Goal: Task Accomplishment & Management: Complete application form

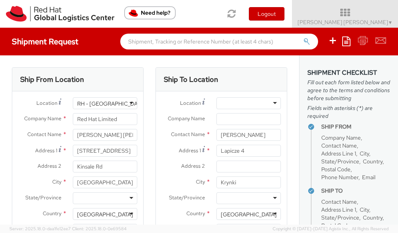
select select
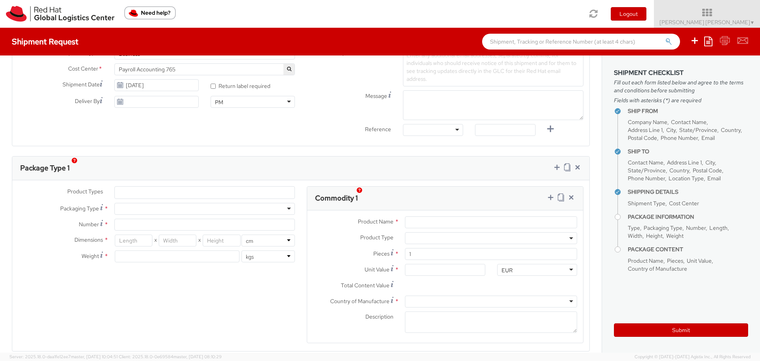
scroll to position [317, 0]
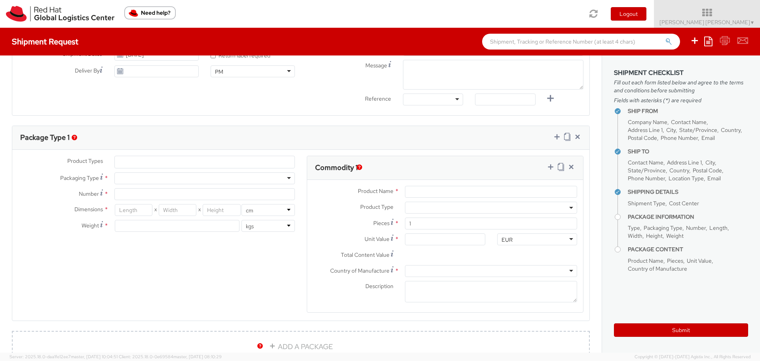
click at [280, 174] on div at bounding box center [204, 178] width 181 height 12
type input "1"
type input "24.13"
type input "31.75"
type input "0.64"
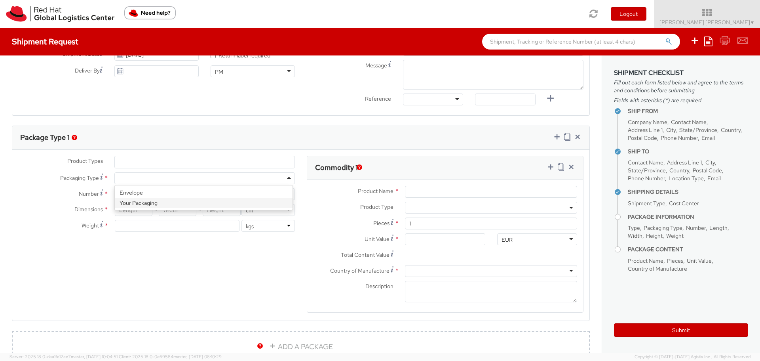
type input "0.5"
click at [398, 207] on b at bounding box center [572, 208] width 4 height 2
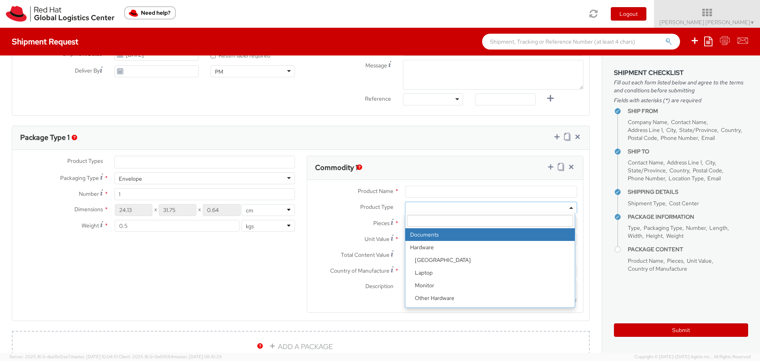
select select "DOCUMENT"
type input "Documents"
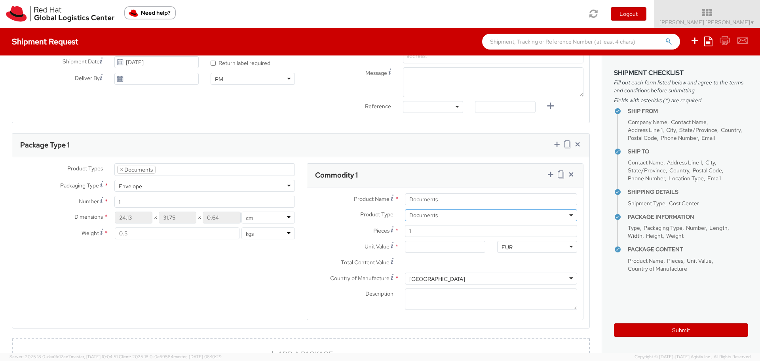
scroll to position [320, 0]
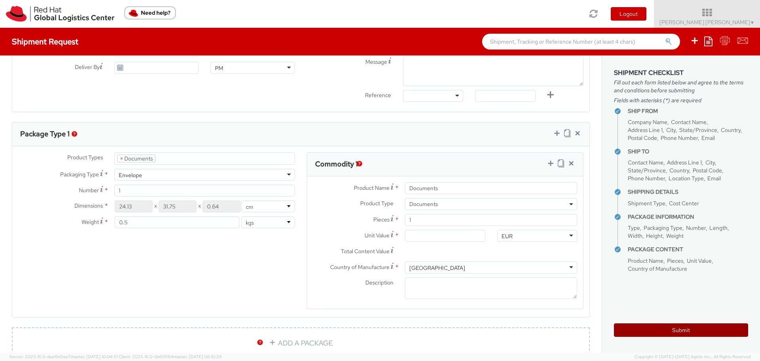
click at [398, 233] on button "Submit" at bounding box center [681, 329] width 134 height 13
type input "Wojciech Furmankiewicz"
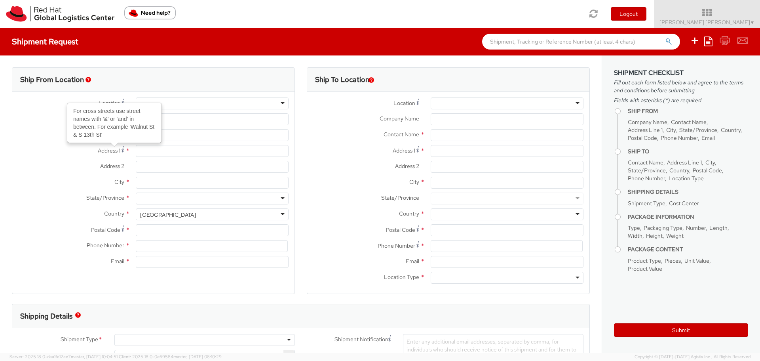
select select "765"
select select
type input "Red Hat Limited"
type input "[PERSON_NAME] [PERSON_NAME]"
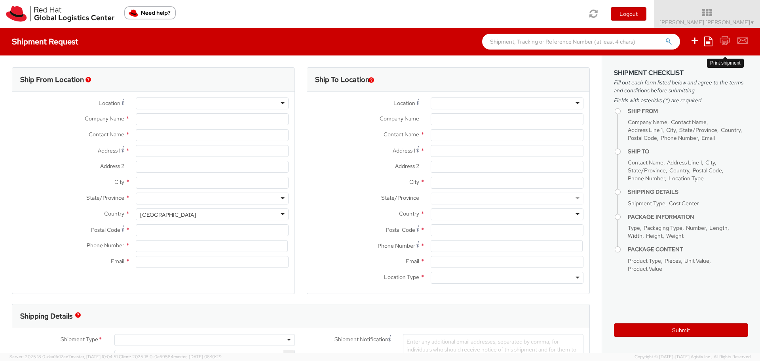
type input "6700 Cork Airport Business Park"
type input "Kinsale Rd"
type input "CORK"
type input "T12 XR60"
type input "353 21 2303400"
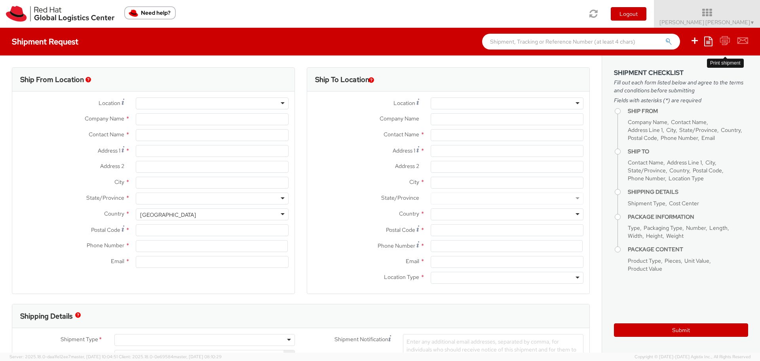
type input "khartnet@redhat.com"
select select "CM"
select select "KGS"
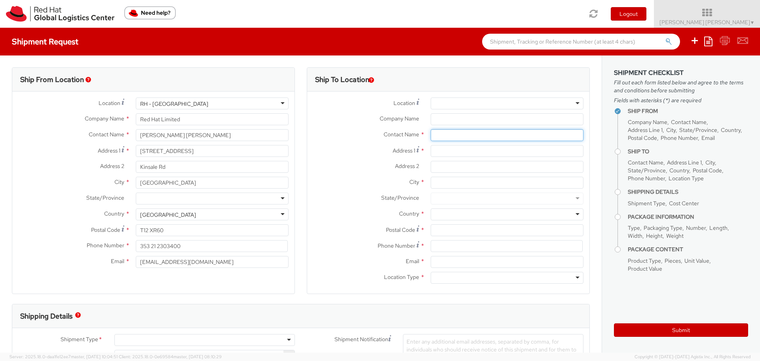
click at [459, 137] on input "text" at bounding box center [507, 135] width 153 height 12
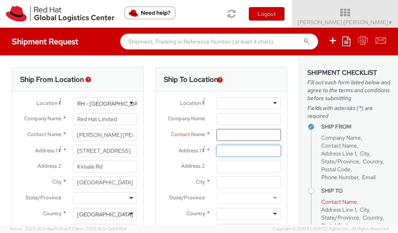
click at [224, 149] on input "Address 1 *" at bounding box center [249, 151] width 65 height 12
type input "Lapice 4"
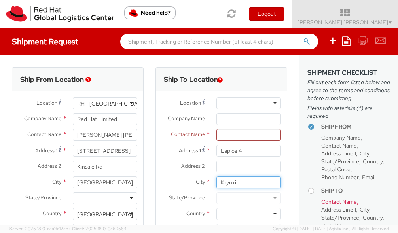
type input "Krynki"
type input "Poland"
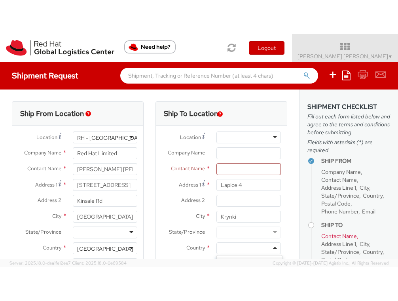
scroll to position [11, 0]
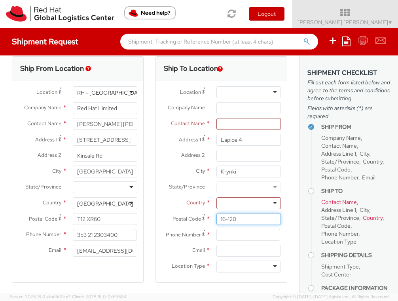
type input "16-120"
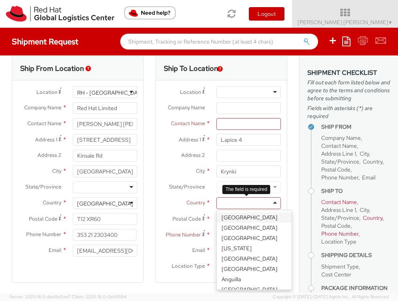
click at [228, 204] on div at bounding box center [249, 203] width 65 height 12
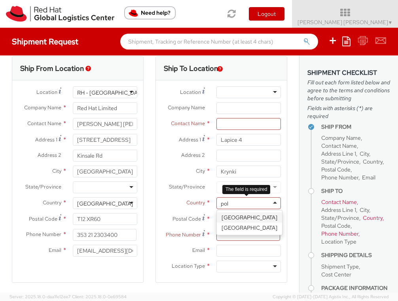
type input "pola"
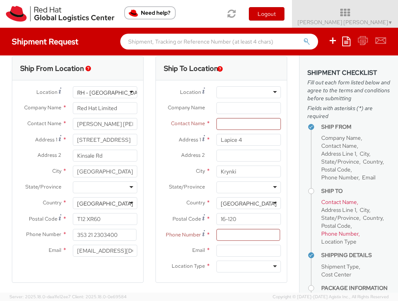
scroll to position [0, 0]
click at [232, 232] on input at bounding box center [249, 235] width 64 height 12
type input "0048507009033"
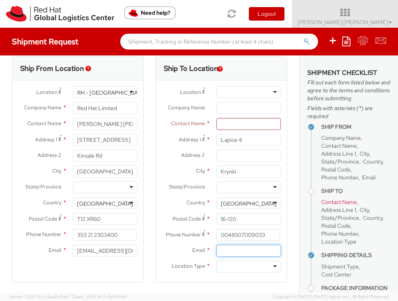
click at [241, 252] on input "Email *" at bounding box center [249, 251] width 65 height 12
type input "wfurmank@redhat.com"
click at [267, 265] on div at bounding box center [249, 267] width 65 height 12
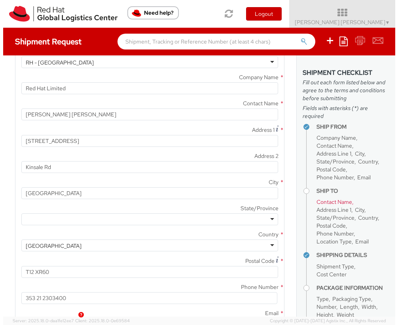
scroll to position [0, 0]
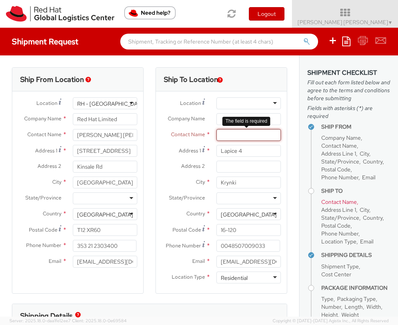
click at [234, 137] on input "text" at bounding box center [249, 135] width 65 height 12
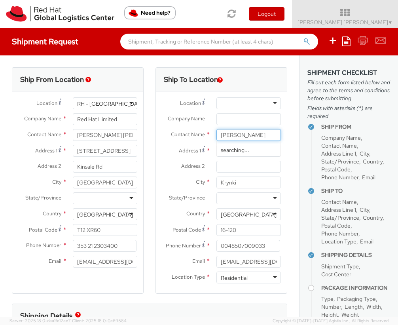
scroll to position [0, 6]
type input "Wojciech Furmankiewicz"
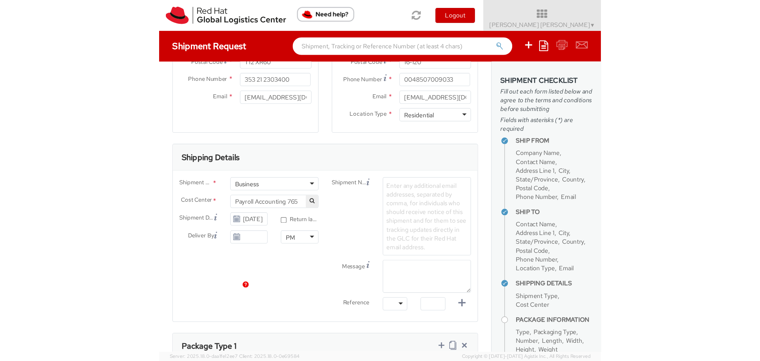
scroll to position [277, 0]
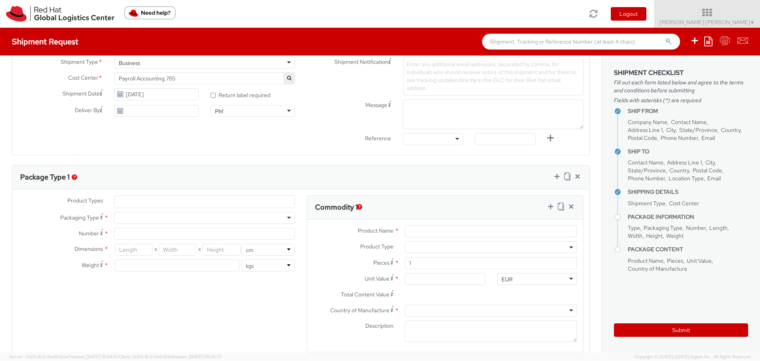
click at [288, 213] on div at bounding box center [204, 218] width 181 height 12
type input "1"
type input "24.13"
type input "31.75"
type input "0.64"
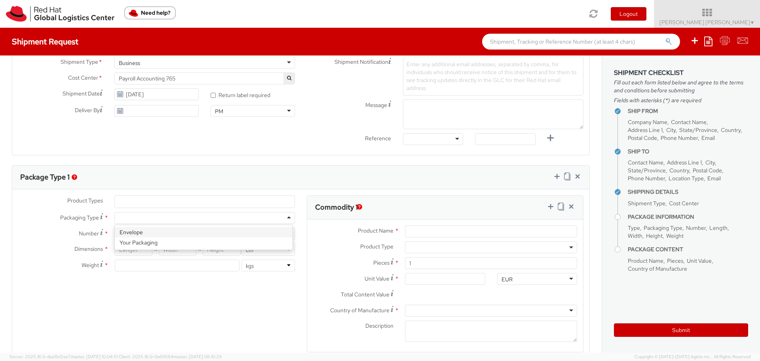
type input "0.5"
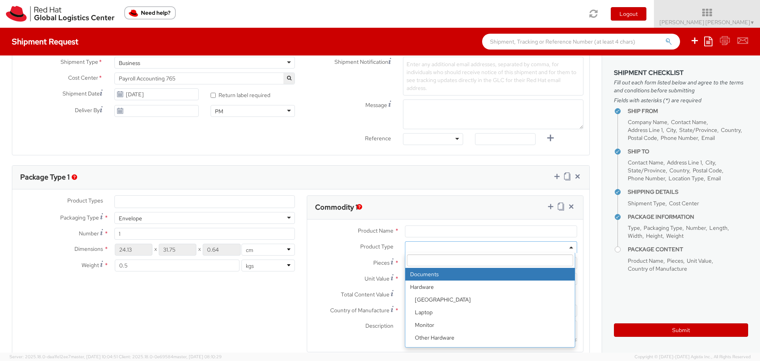
click at [570, 246] on b at bounding box center [572, 247] width 4 height 2
select select "DOCUMENT"
type input "Documents"
type input "1.00"
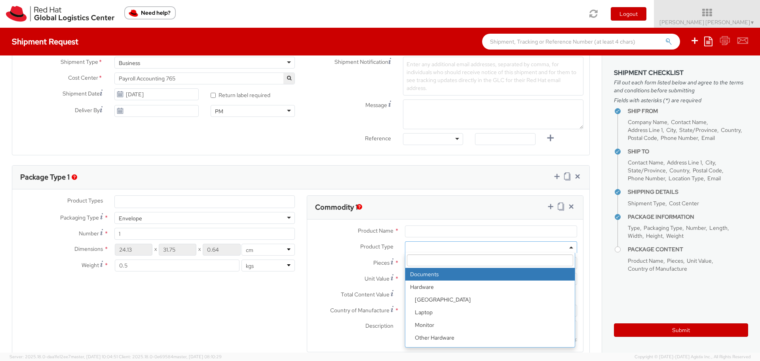
type input "1.00"
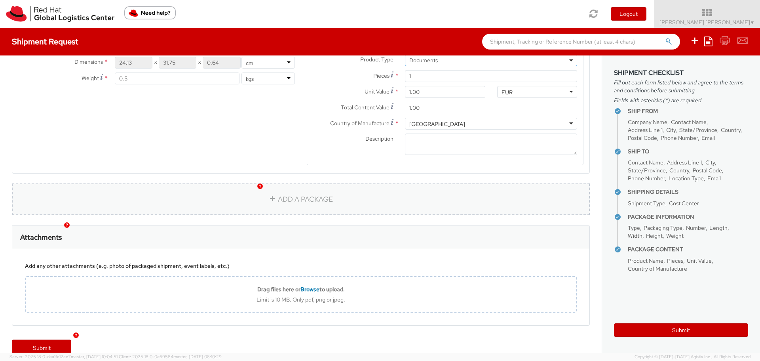
scroll to position [439, 0]
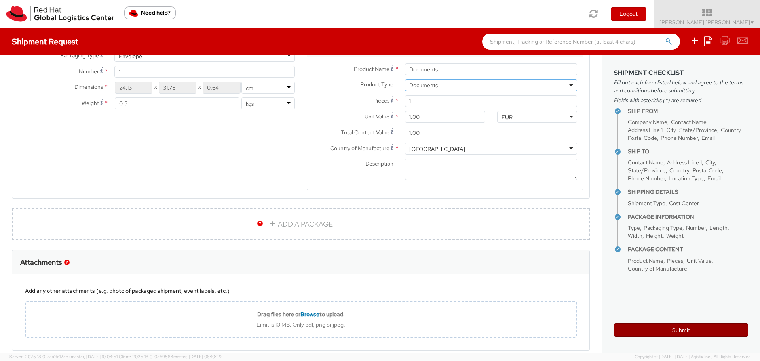
click at [677, 328] on button "Submit" at bounding box center [681, 329] width 134 height 13
type input "Wojciech Furmankiewicz"
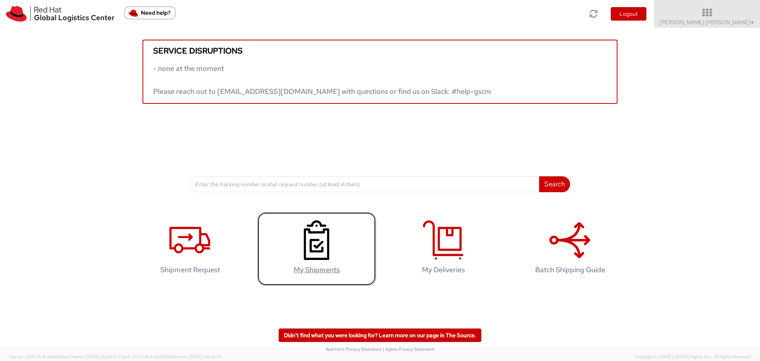
click at [316, 261] on agx-glyph at bounding box center [316, 257] width 41 height 7
